Goal: Check status: Check status

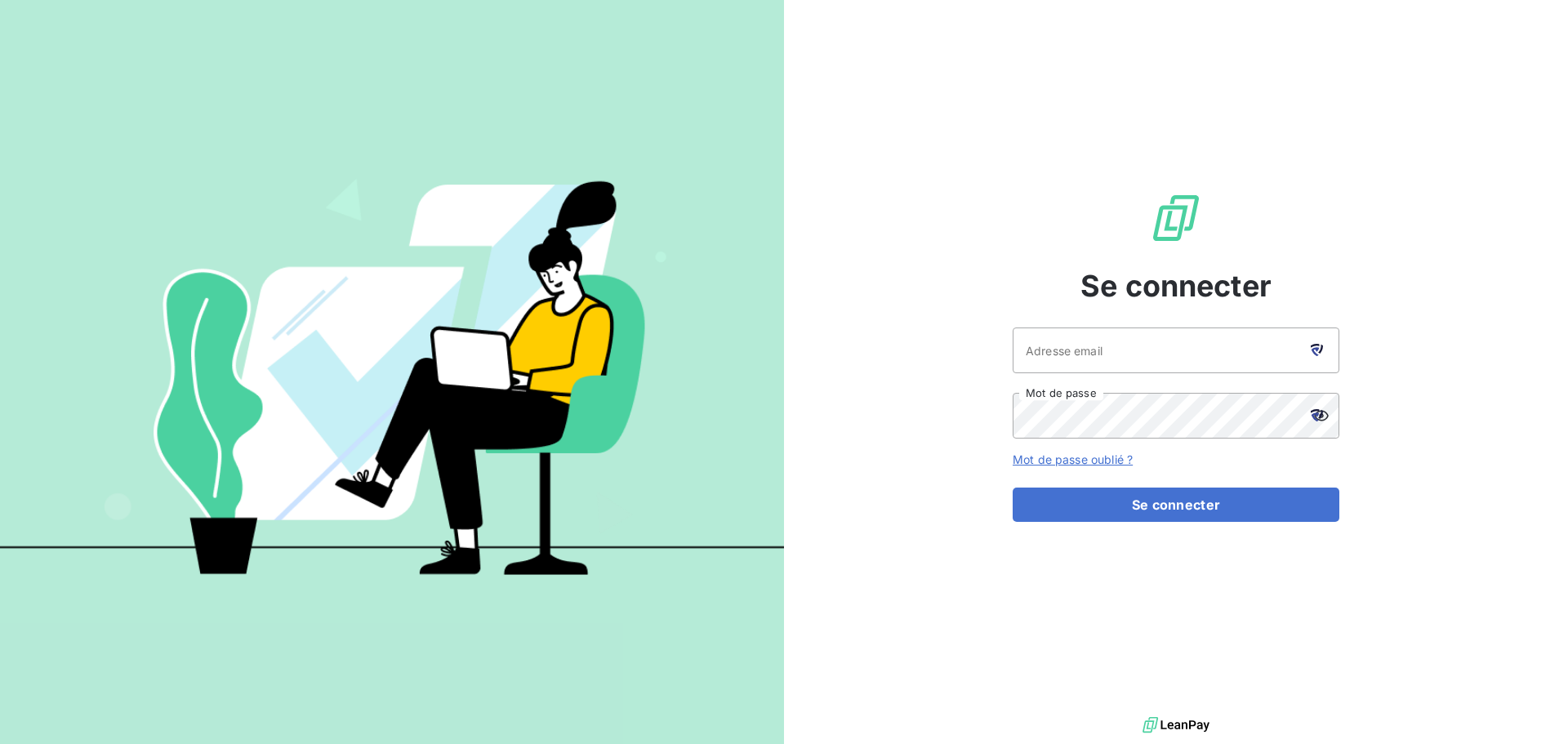
click at [1310, 353] on div at bounding box center [1317, 350] width 46 height 46
type input "[EMAIL_ADDRESS][DOMAIN_NAME]"
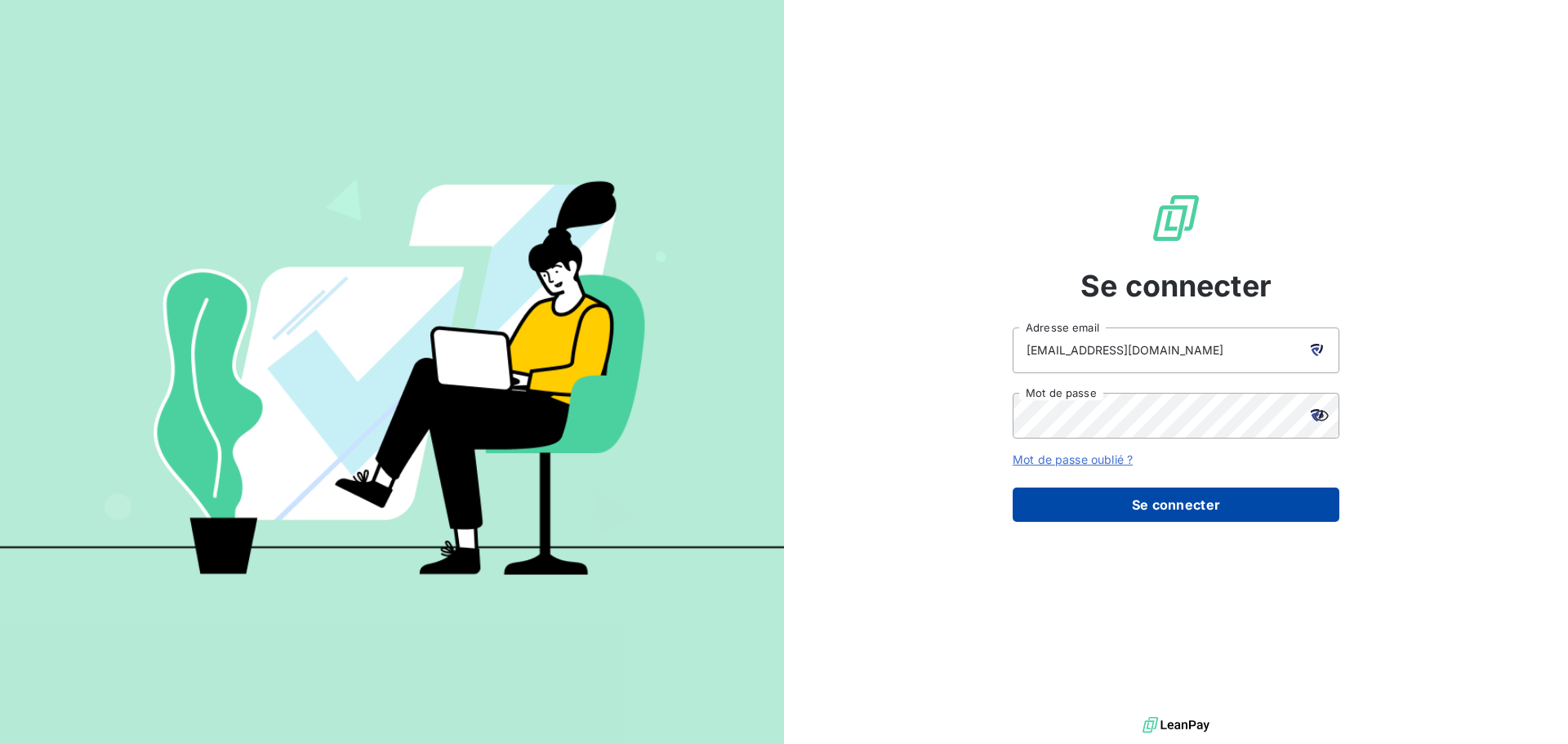
click at [1134, 497] on button "Se connecter" at bounding box center [1176, 504] width 326 height 34
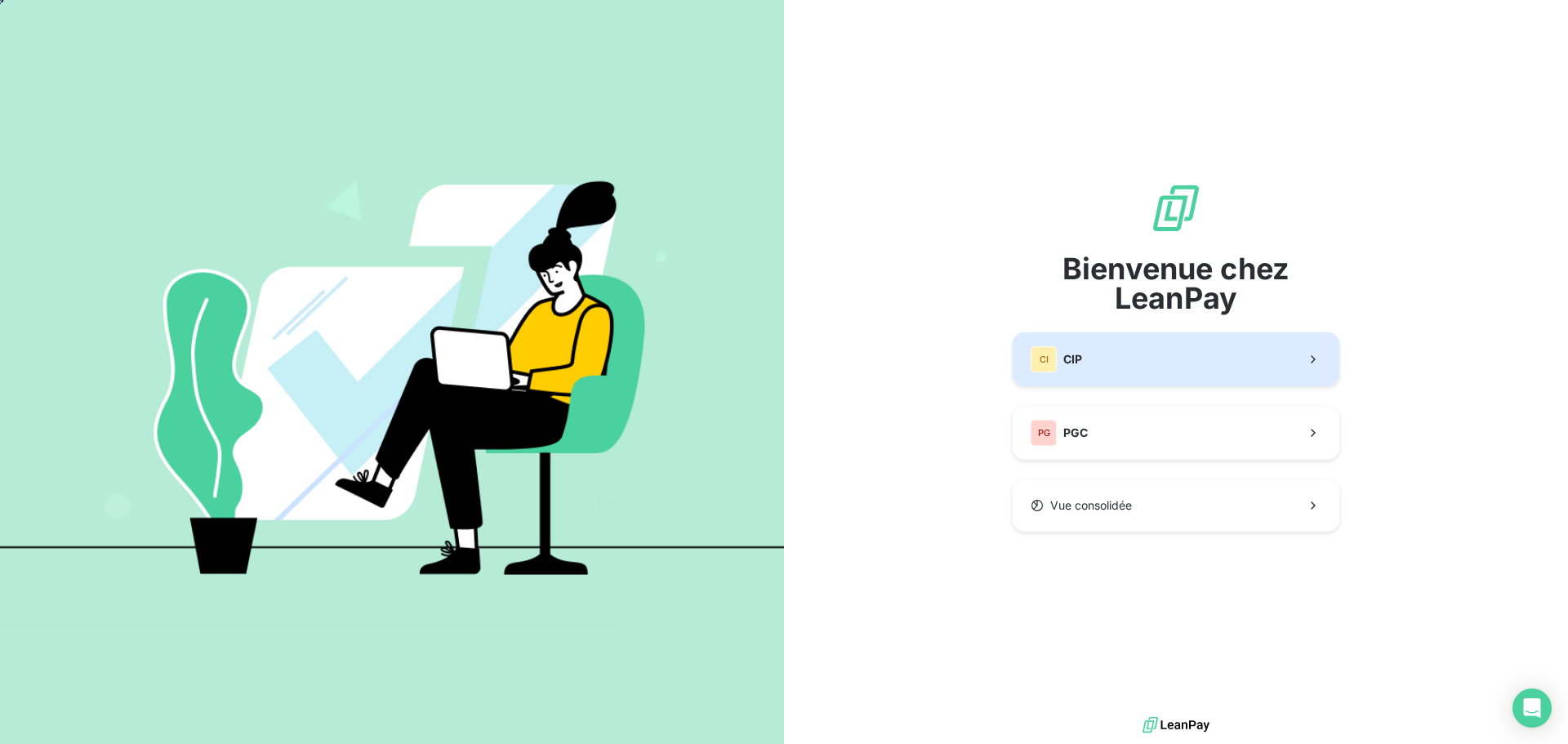
click at [1108, 359] on button "CI CIP" at bounding box center [1176, 359] width 326 height 54
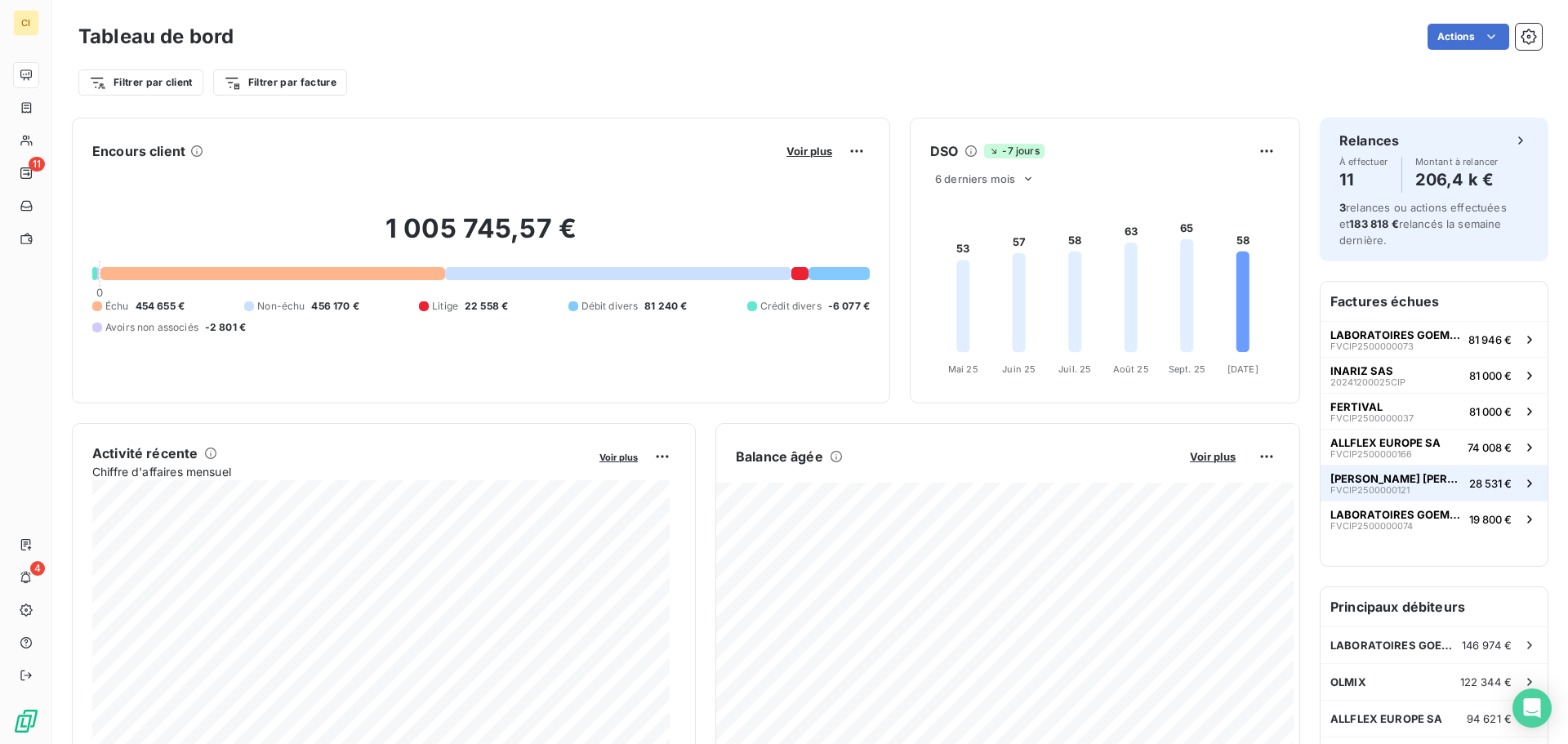
click at [1420, 482] on button "[PERSON_NAME] [PERSON_NAME] FVCIP2500000121 28 531 €" at bounding box center [1434, 482] width 227 height 36
click at [1390, 443] on span "ALLFLEX EUROPE SA" at bounding box center [1386, 443] width 110 height 13
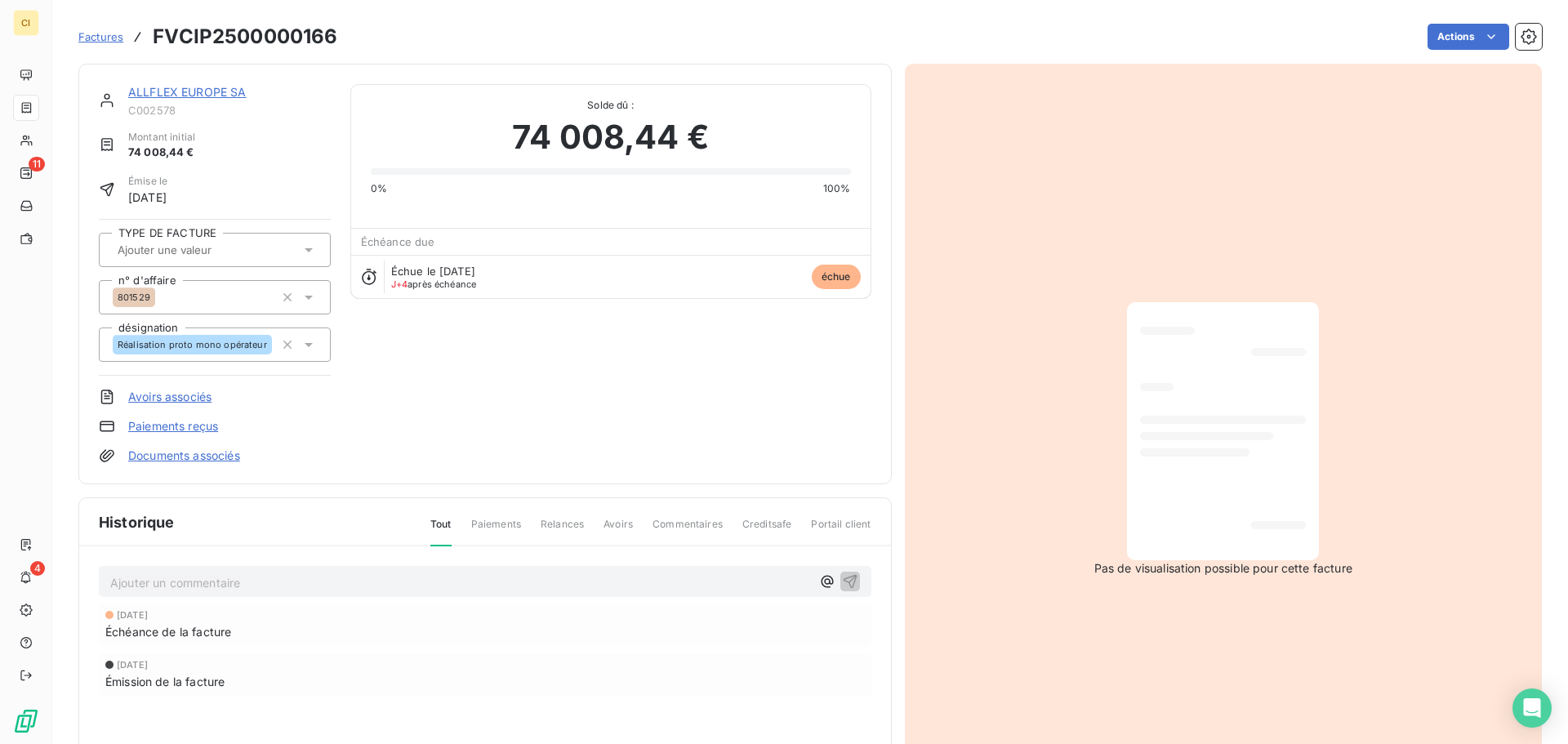
click at [185, 87] on link "ALLFLEX EUROPE SA" at bounding box center [187, 92] width 118 height 14
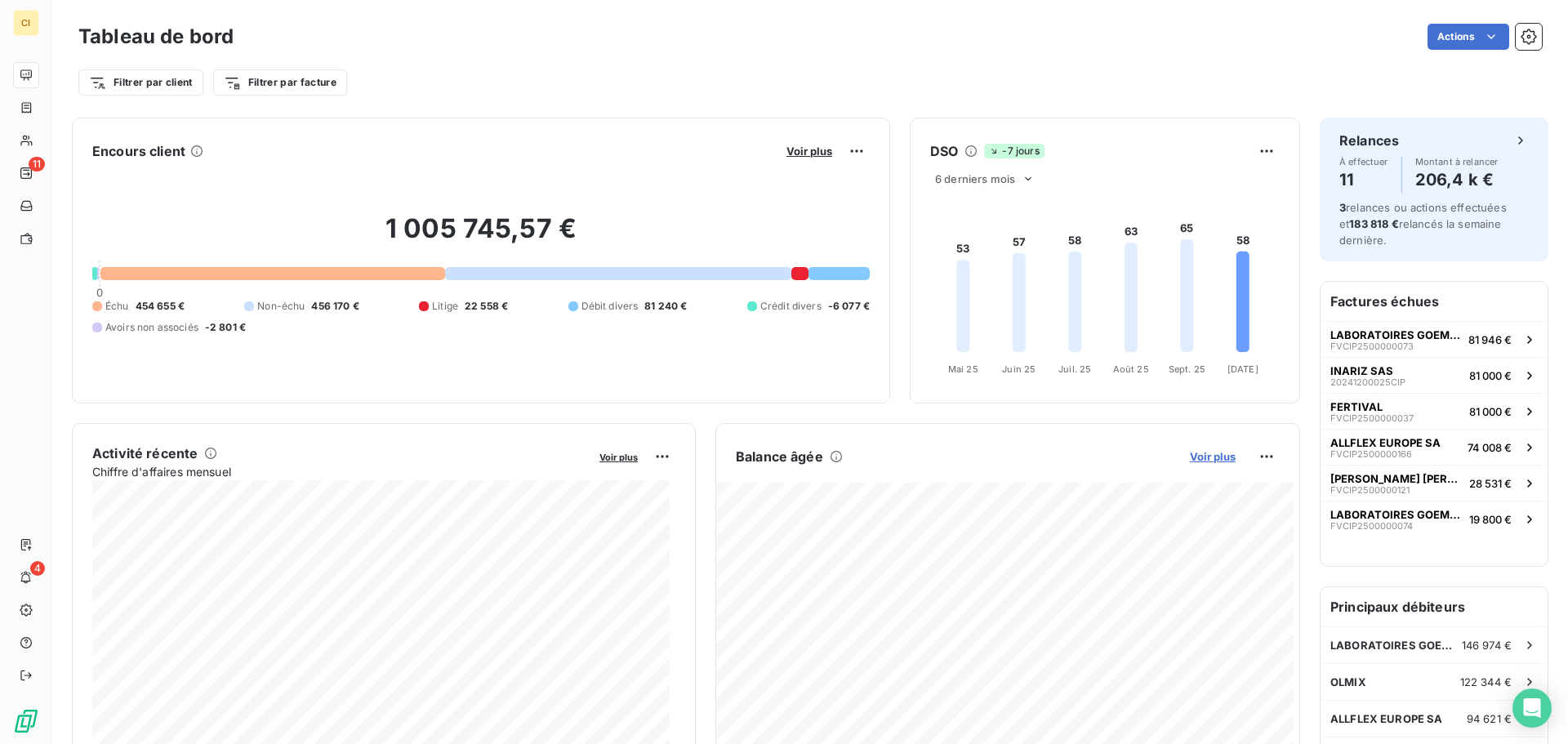
click at [1190, 454] on span "Voir plus" at bounding box center [1213, 456] width 46 height 13
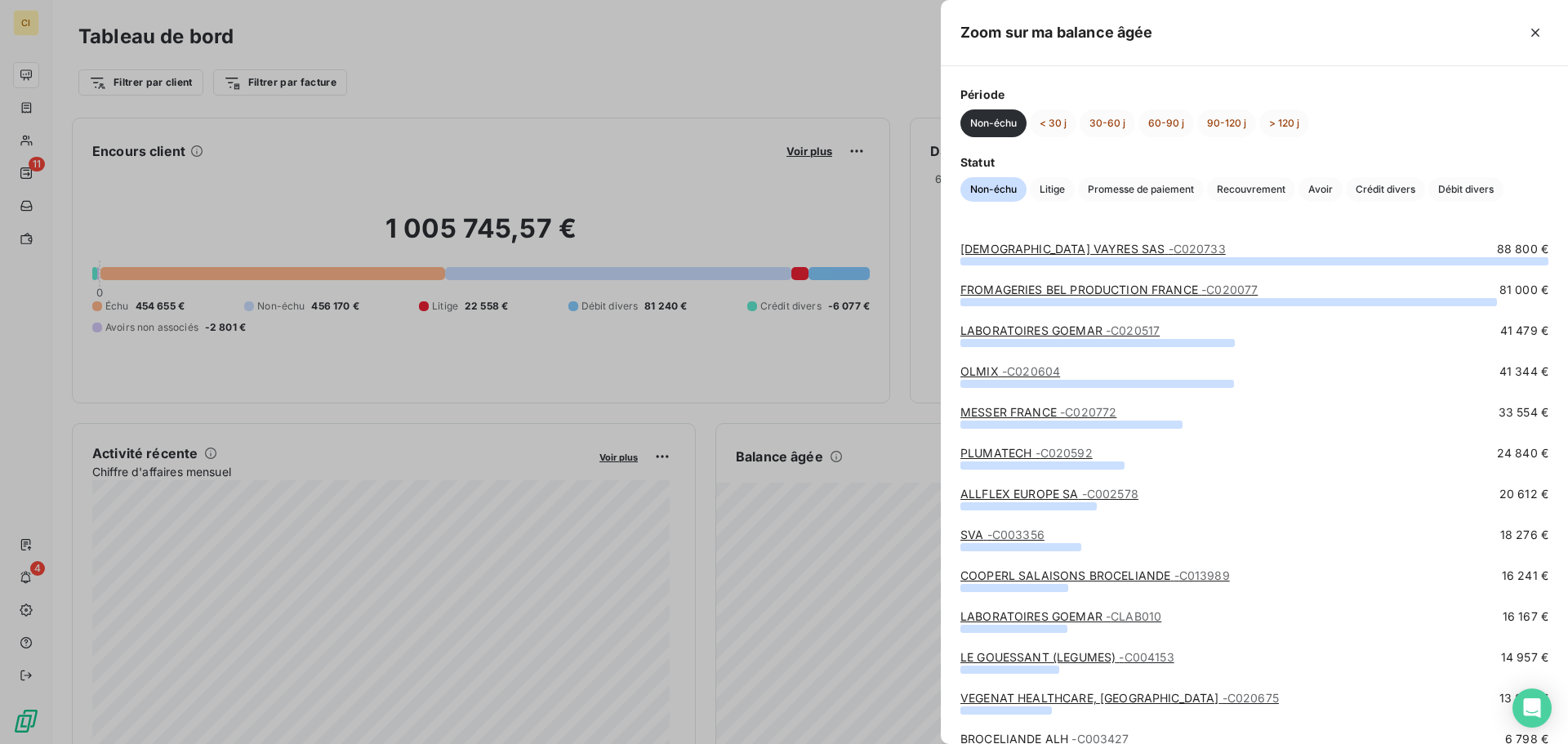
click at [830, 369] on div at bounding box center [784, 372] width 1568 height 744
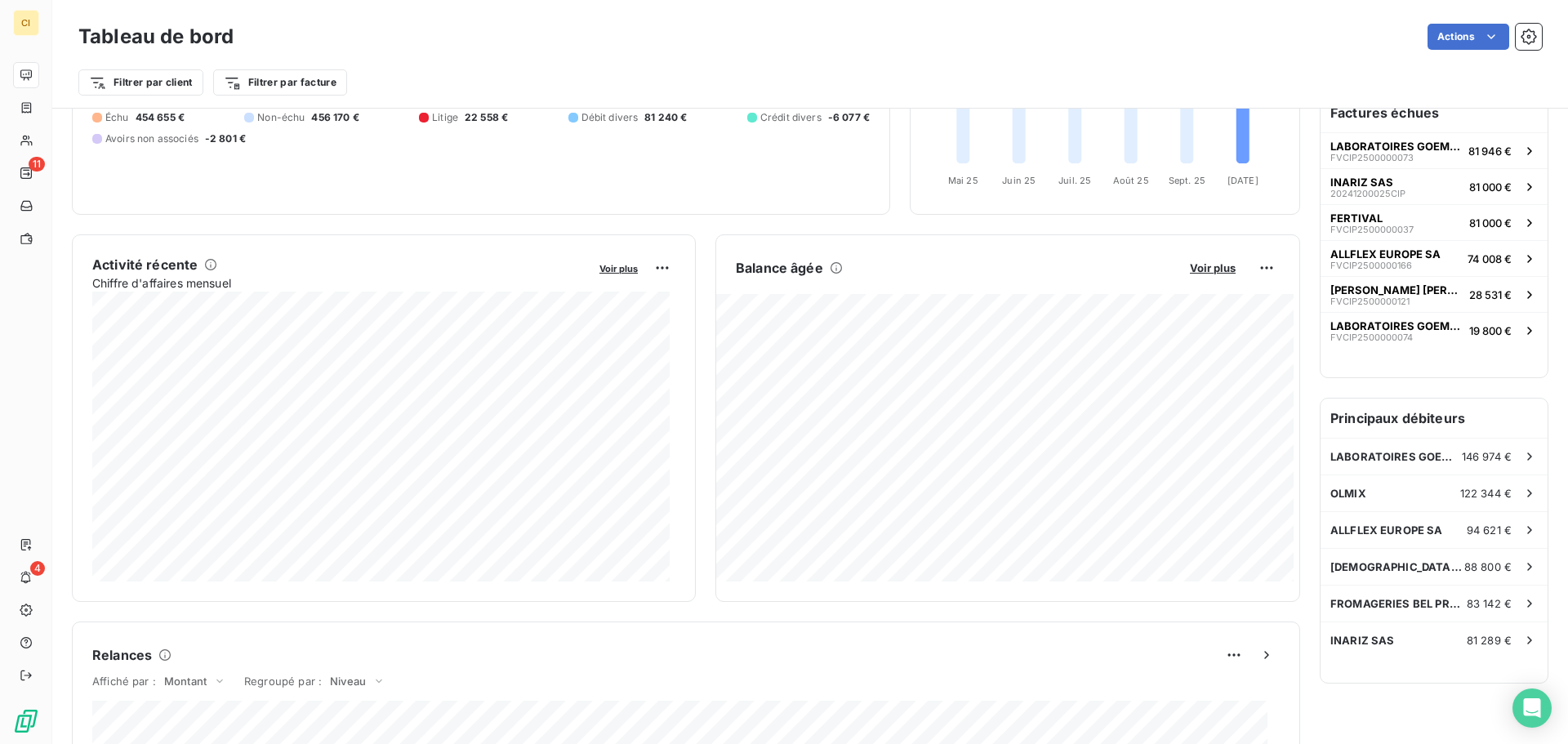
scroll to position [167, 0]
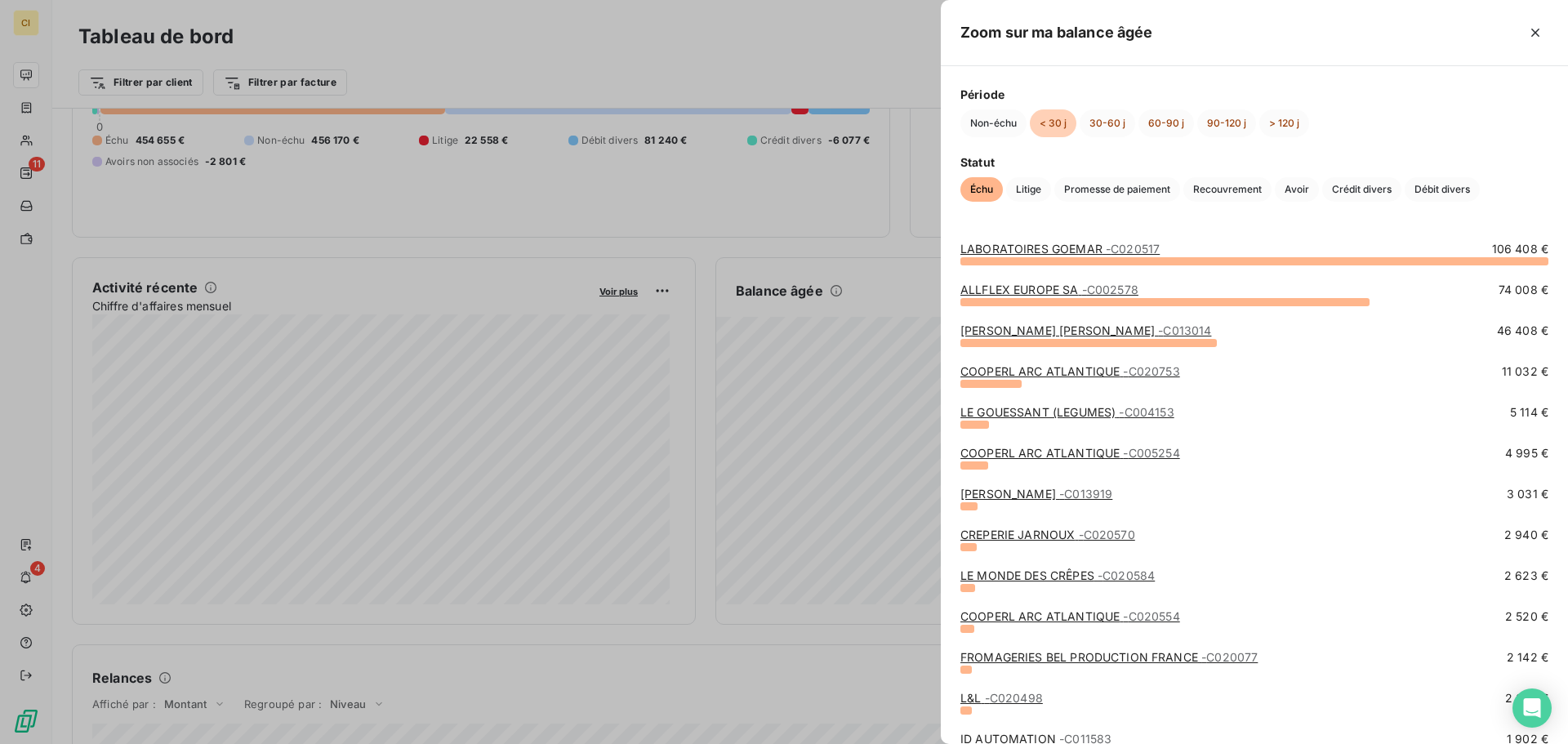
click at [1036, 333] on link "[PERSON_NAME] [PERSON_NAME] - C013014" at bounding box center [1086, 330] width 251 height 14
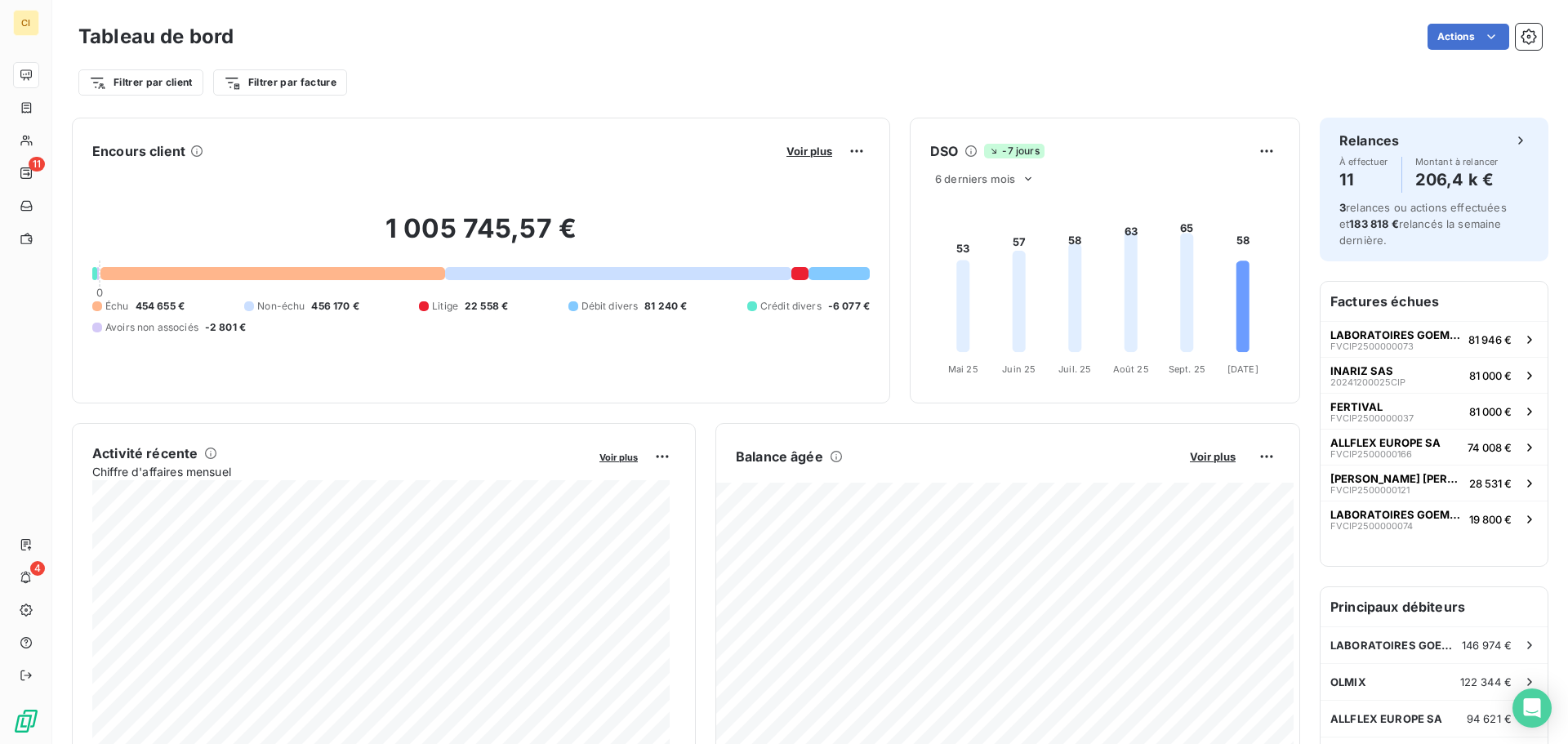
click at [1195, 463] on button "Voir plus" at bounding box center [1212, 456] width 56 height 15
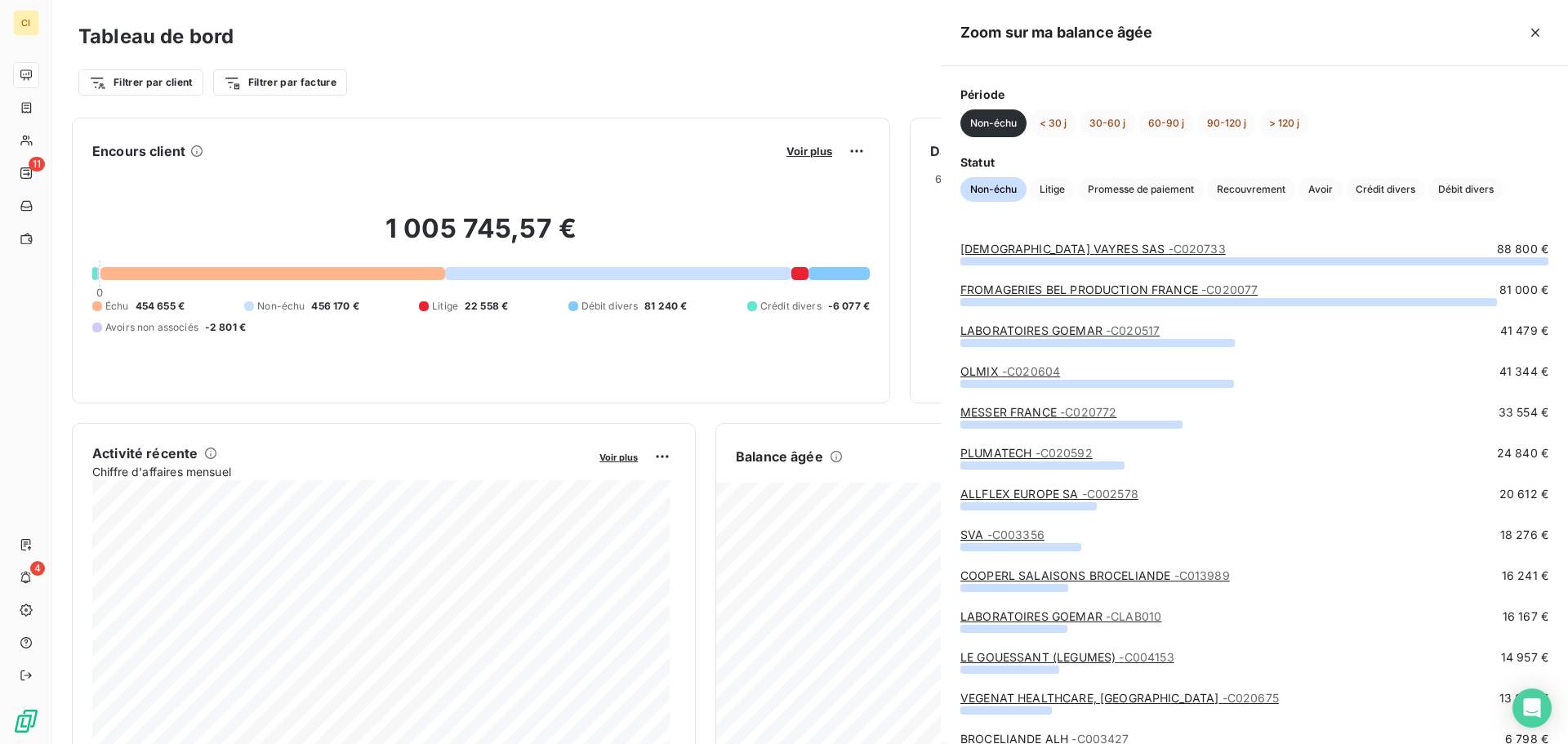
click at [1198, 459] on div "PLUMATECH - C020592 24 840 €" at bounding box center [1255, 454] width 588 height 16
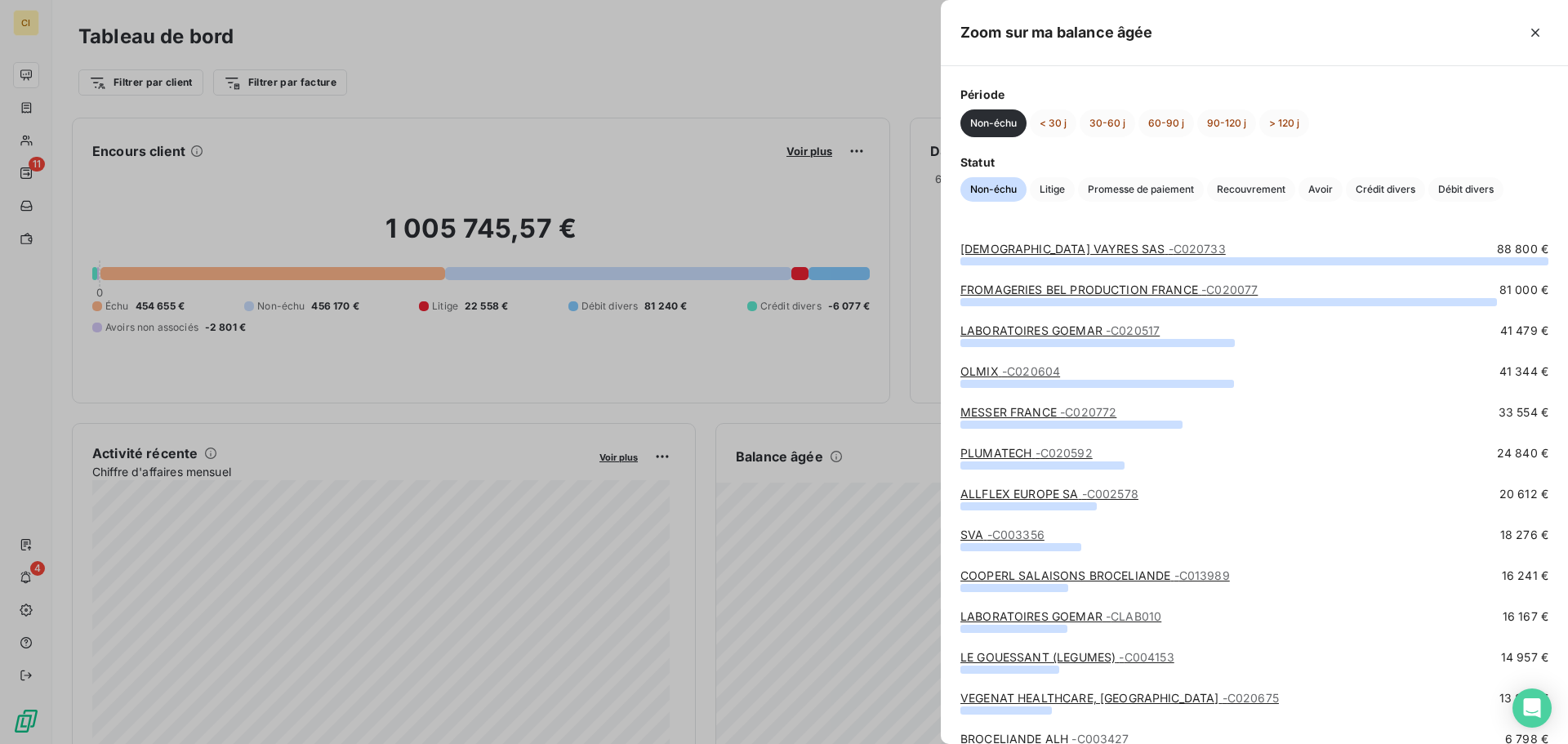
click at [809, 401] on div at bounding box center [784, 372] width 1568 height 744
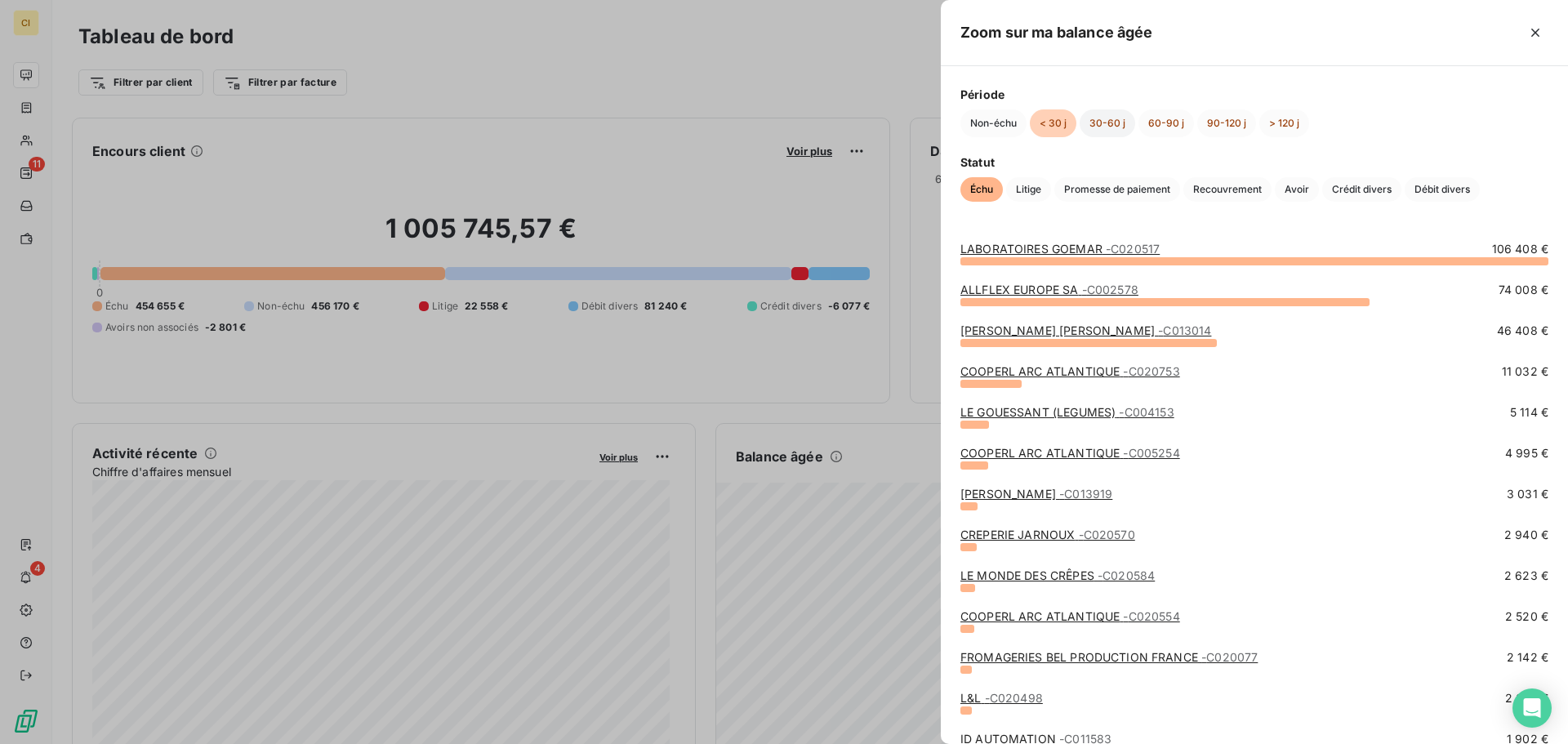
click at [1089, 125] on button "30-60 j" at bounding box center [1107, 123] width 56 height 27
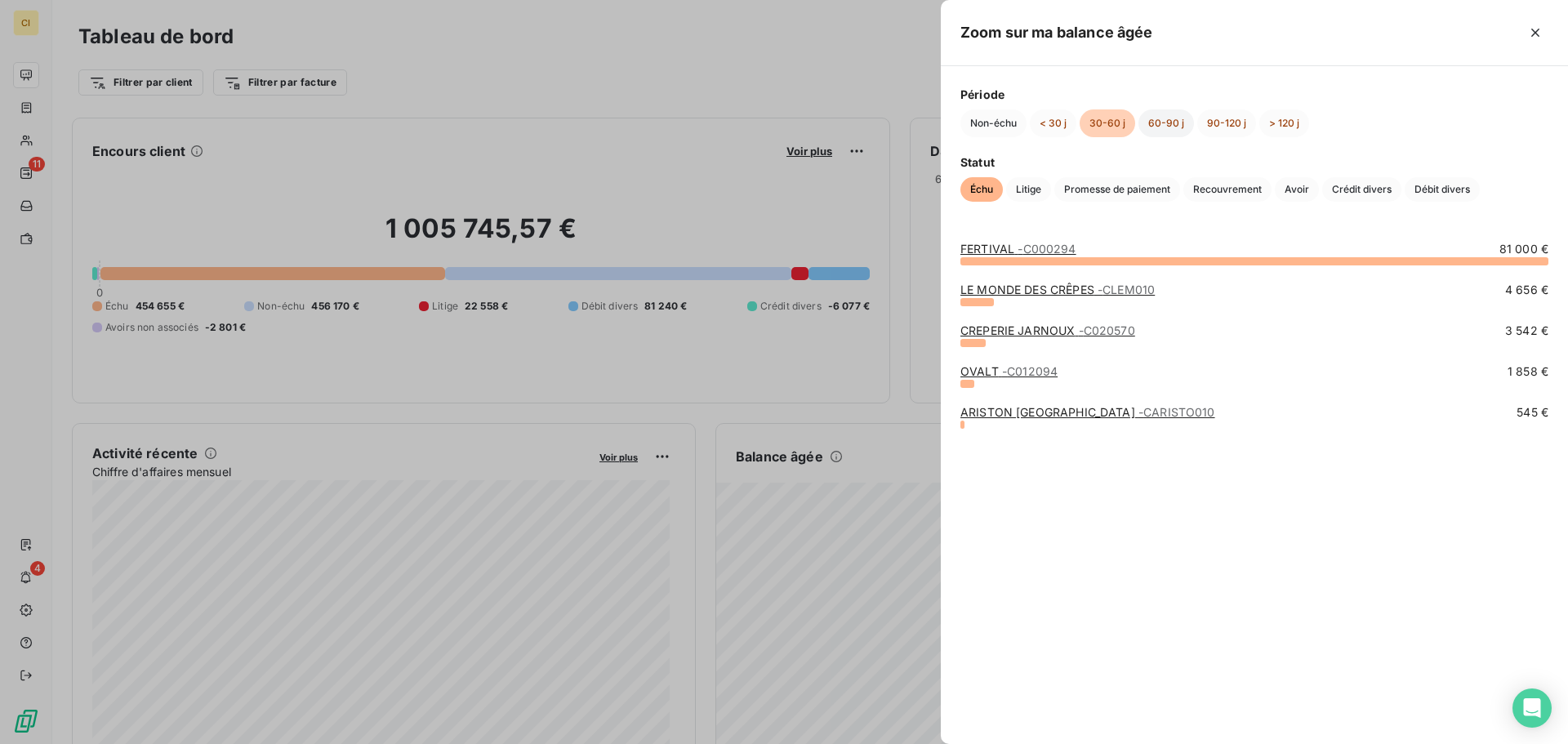
click at [1176, 120] on button "60-90 j" at bounding box center [1166, 123] width 56 height 27
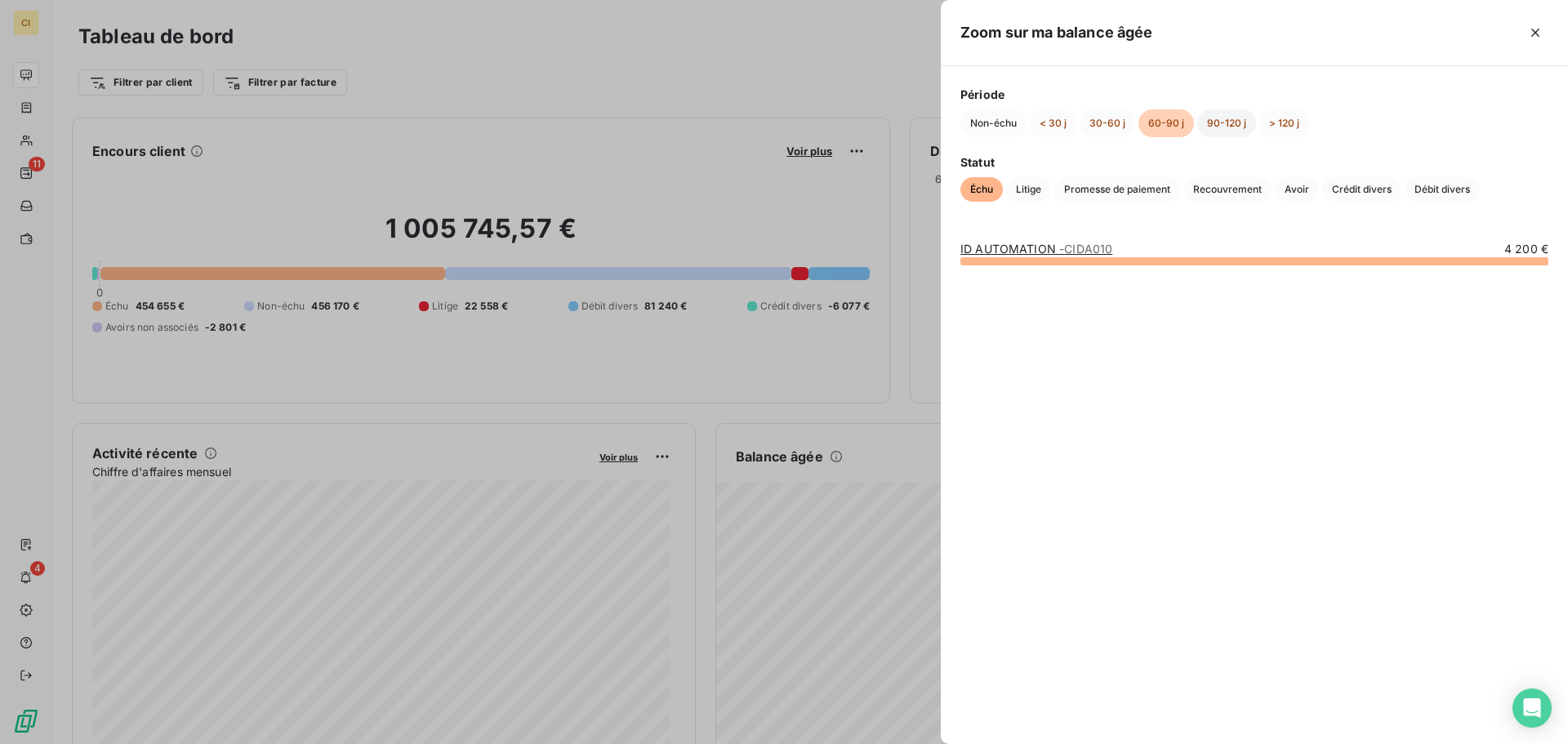
click at [1221, 125] on button "90-120 j" at bounding box center [1227, 123] width 59 height 27
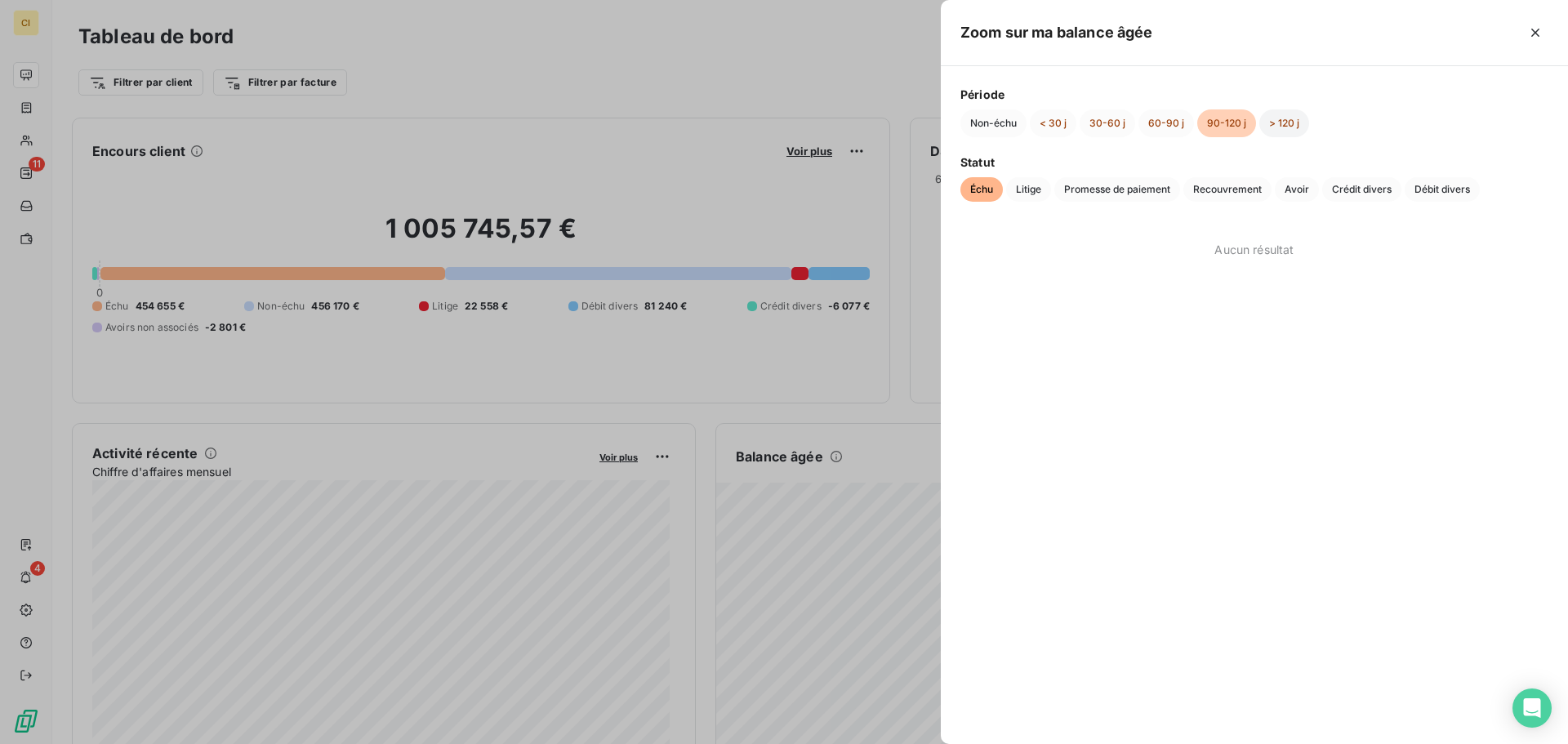
click at [1272, 127] on button "> 120 j" at bounding box center [1284, 123] width 49 height 27
